Goal: Navigation & Orientation: Find specific page/section

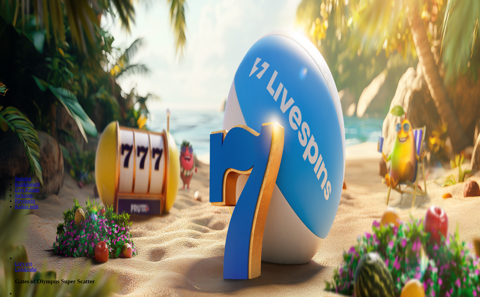
click at [39, 25] on span "Kirjaudu" at bounding box center [42, 22] width 15 height 5
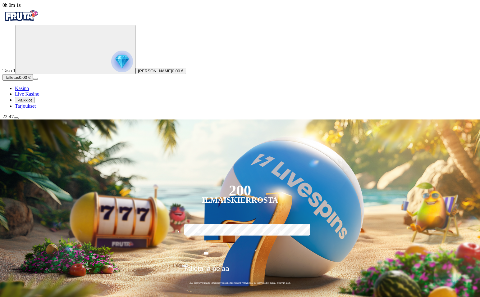
click at [32, 103] on span "Palkkiot" at bounding box center [24, 100] width 15 height 5
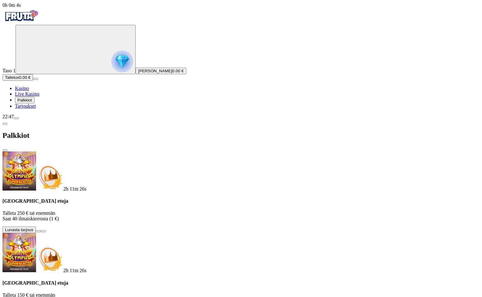
click at [5, 150] on span "close icon" at bounding box center [5, 150] width 0 height 0
